Goal: Task Accomplishment & Management: Use online tool/utility

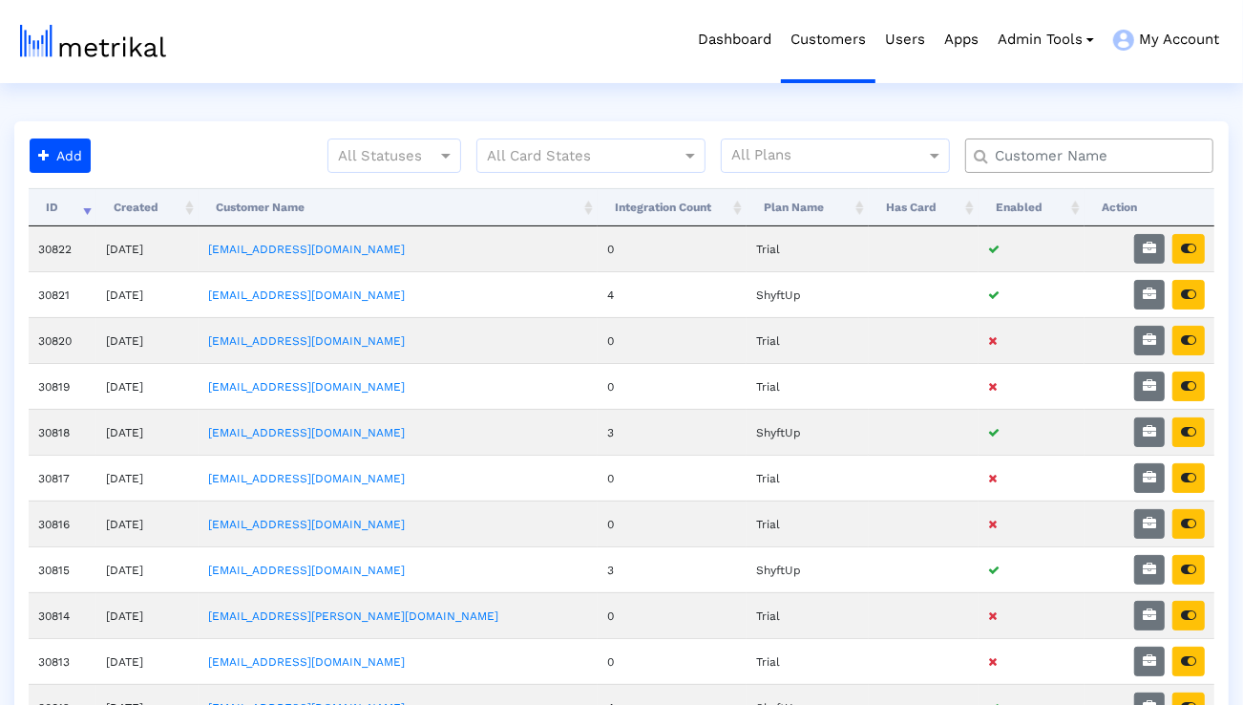
click at [1028, 157] on input "text" at bounding box center [1093, 156] width 224 height 20
type input "talkspace"
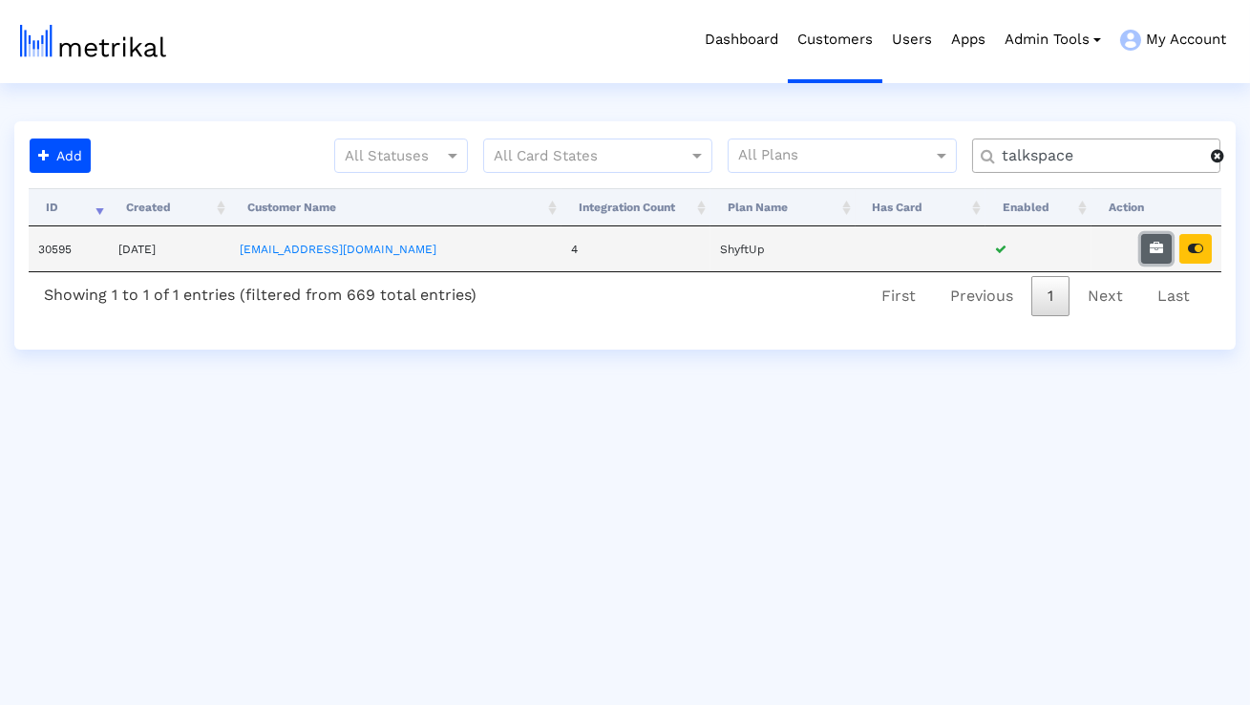
click at [1155, 242] on icon "button" at bounding box center [1155, 248] width 13 height 13
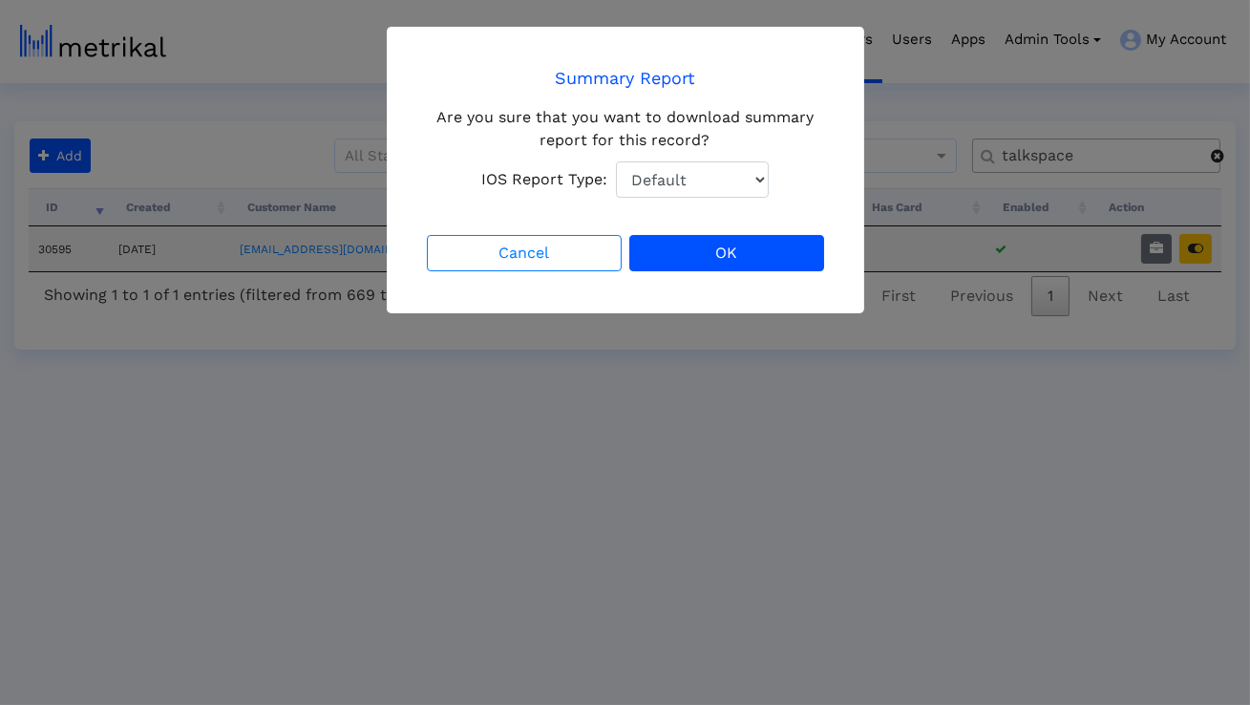
click at [683, 208] on crea-confirmation-dialog "Summary Report Are you sure that you want to download summary report for this r…" at bounding box center [625, 170] width 405 height 210
click at [674, 186] on select "Default Total Downloads New Downloads Redownloads" at bounding box center [692, 179] width 153 height 36
select select "1: 1"
click at [616, 161] on select "Default Total Downloads New Downloads Redownloads" at bounding box center [692, 179] width 153 height 36
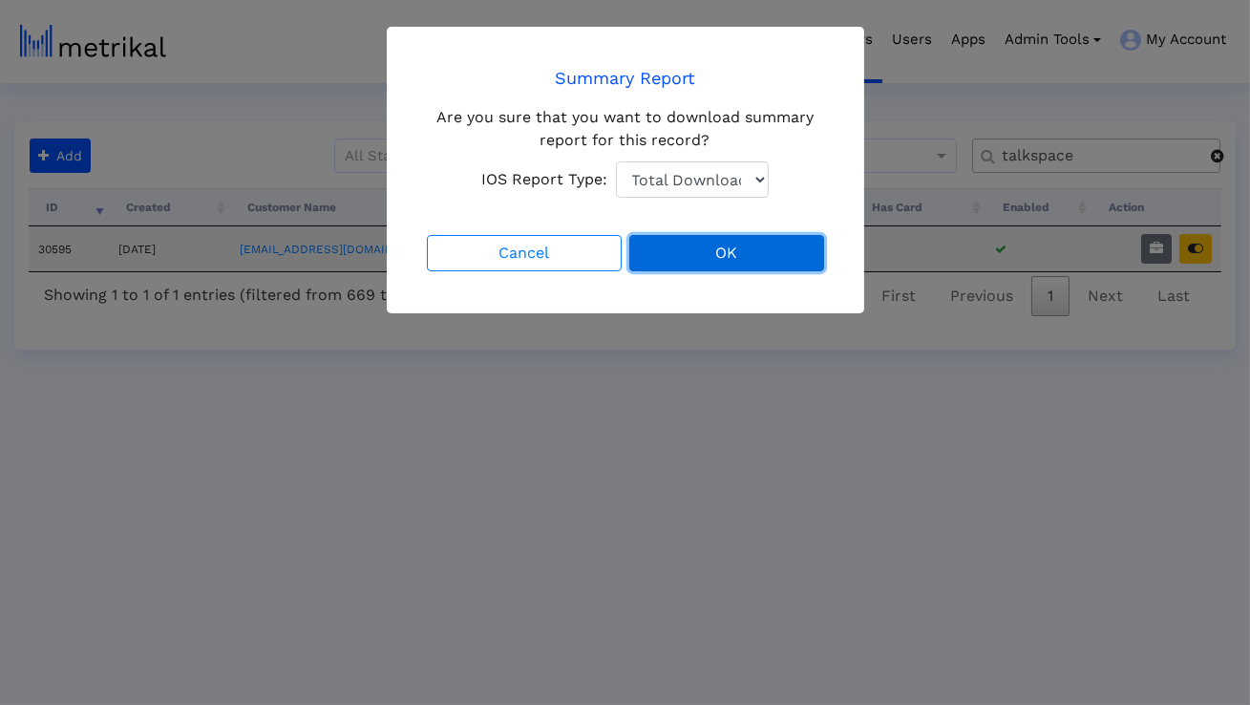
click at [662, 250] on button "OK" at bounding box center [726, 253] width 195 height 36
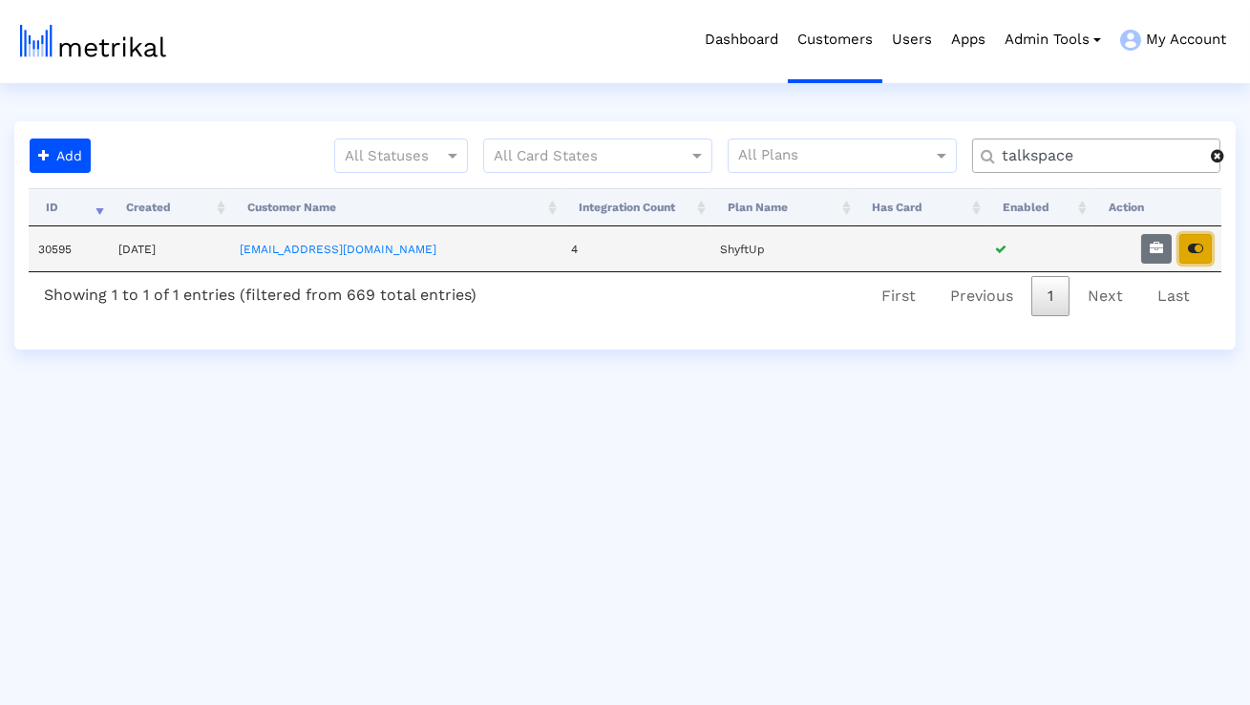
click at [1203, 251] on button "button" at bounding box center [1195, 249] width 32 height 30
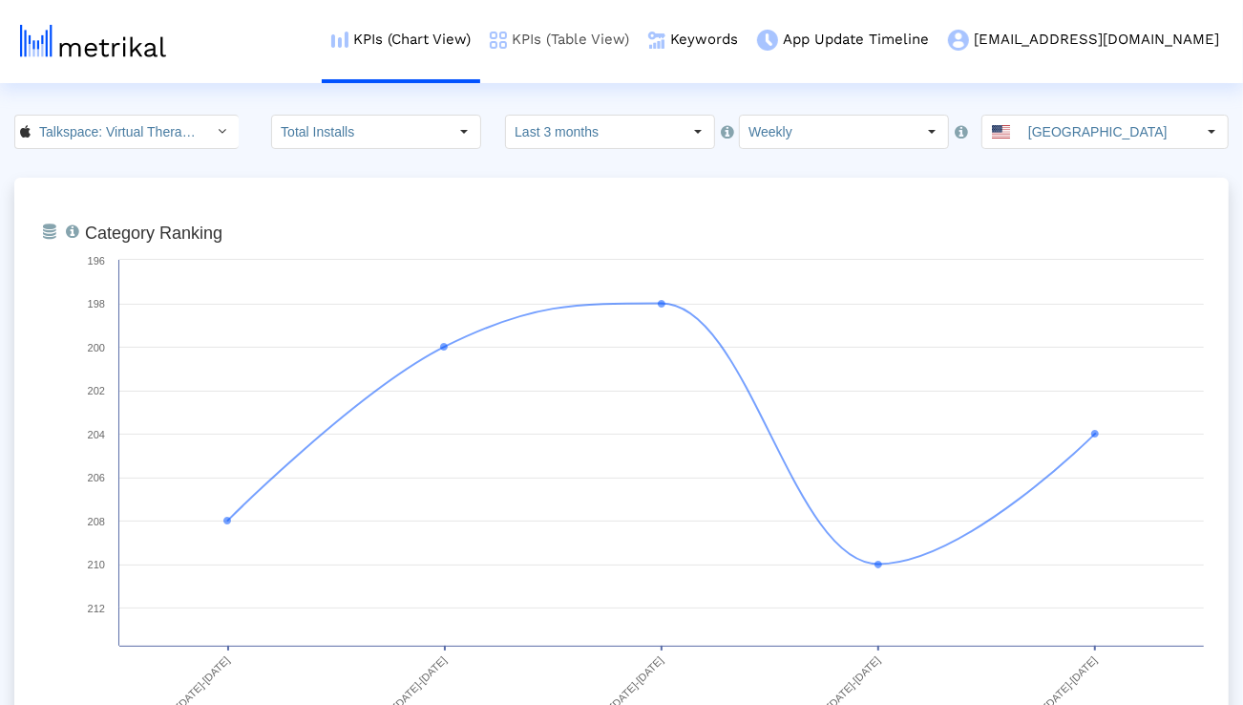
click at [639, 35] on link "KPIs (Table View)" at bounding box center [559, 39] width 158 height 79
